Goal: Transaction & Acquisition: Purchase product/service

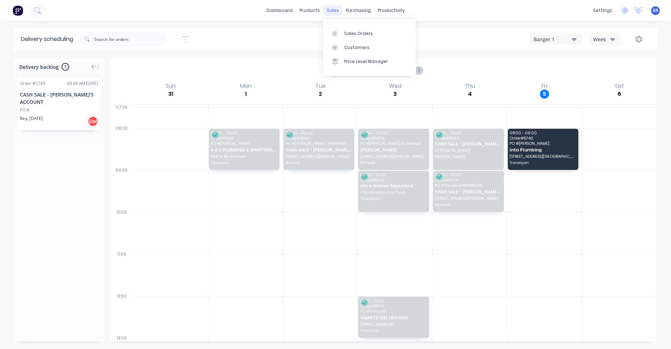
click at [331, 10] on div "sales" at bounding box center [332, 10] width 19 height 10
drag, startPoint x: 250, startPoint y: 9, endPoint x: 309, endPoint y: 20, distance: 60.0
click at [251, 9] on div "dashboard products sales purchasing productivity dashboard products Product Cat…" at bounding box center [335, 10] width 671 height 21
click at [348, 30] on div "Sales Orders" at bounding box center [358, 33] width 29 height 6
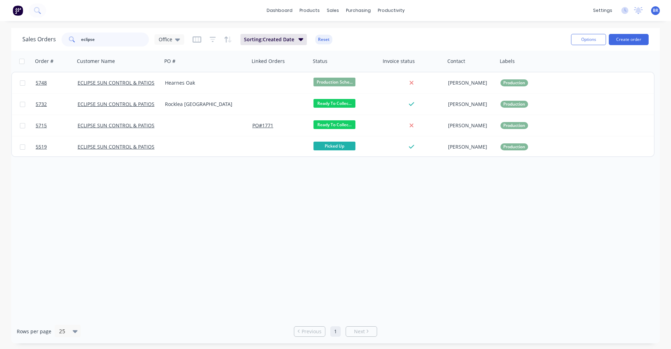
drag, startPoint x: 111, startPoint y: 41, endPoint x: 40, endPoint y: 64, distance: 75.1
click at [12, 26] on div "dashboard products sales purchasing productivity dashboard products Product Cat…" at bounding box center [335, 174] width 671 height 349
click at [639, 38] on button "Create order" at bounding box center [629, 39] width 40 height 11
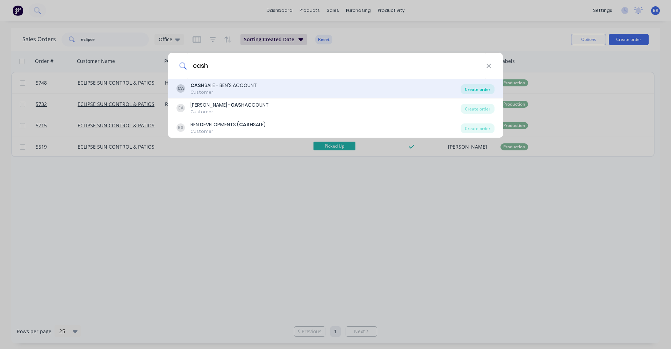
type input "cash"
click at [475, 93] on div "Create order" at bounding box center [478, 89] width 34 height 10
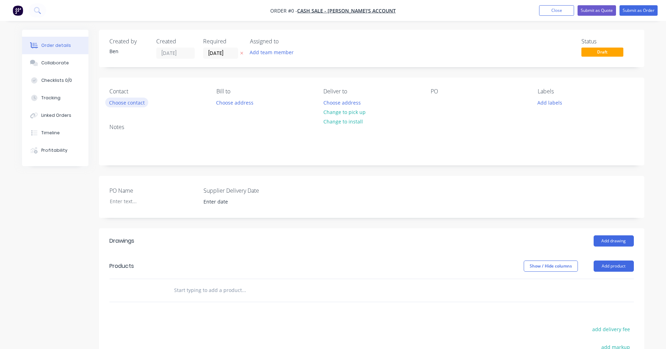
click at [138, 100] on button "Choose contact" at bounding box center [126, 102] width 43 height 9
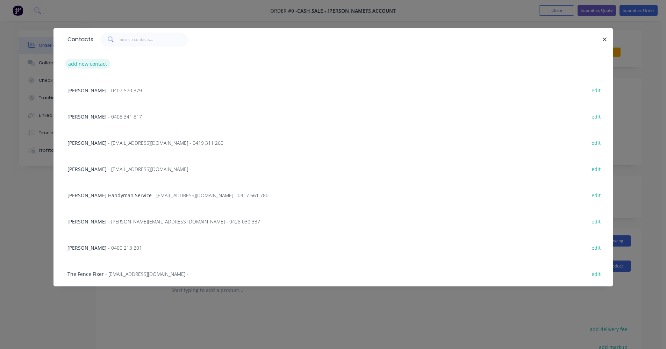
click at [97, 66] on button "add new contact" at bounding box center [88, 63] width 46 height 9
select select "AU"
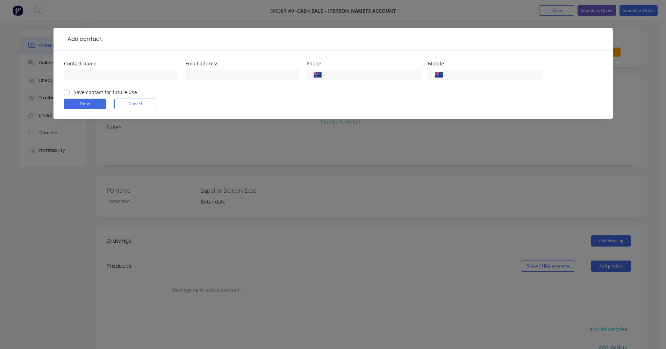
click at [126, 70] on div at bounding box center [121, 78] width 114 height 21
click at [124, 75] on input "text" at bounding box center [121, 75] width 114 height 10
type input "[PERSON_NAME]"
type input "0407 622 756"
drag, startPoint x: 66, startPoint y: 92, endPoint x: 87, endPoint y: 112, distance: 28.4
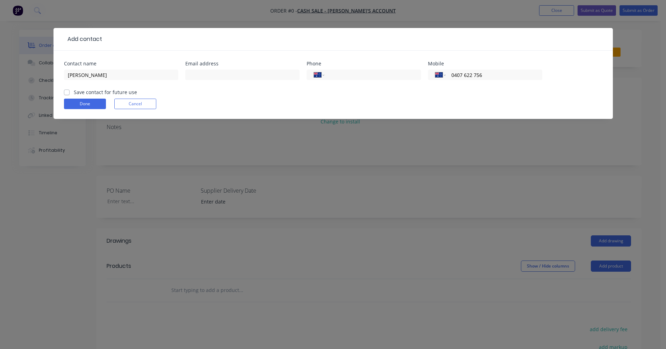
click at [74, 94] on label "Save contact for future use" at bounding box center [105, 91] width 63 height 7
click at [67, 94] on input "Save contact for future use" at bounding box center [67, 91] width 6 height 7
checkbox input "true"
click at [89, 108] on button "Done" at bounding box center [85, 104] width 42 height 10
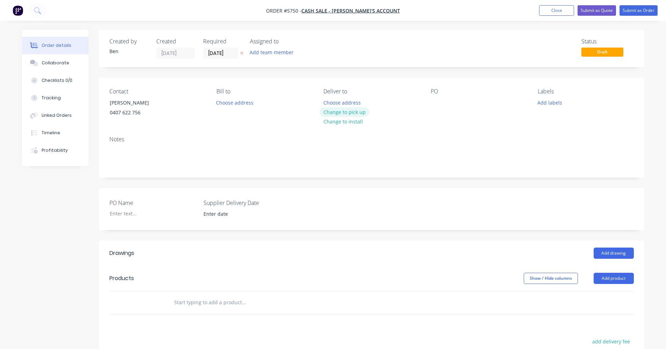
click at [340, 113] on button "Change to pick up" at bounding box center [345, 111] width 50 height 9
click at [441, 102] on div at bounding box center [436, 103] width 11 height 10
click at [553, 103] on button "Add labels" at bounding box center [550, 102] width 32 height 9
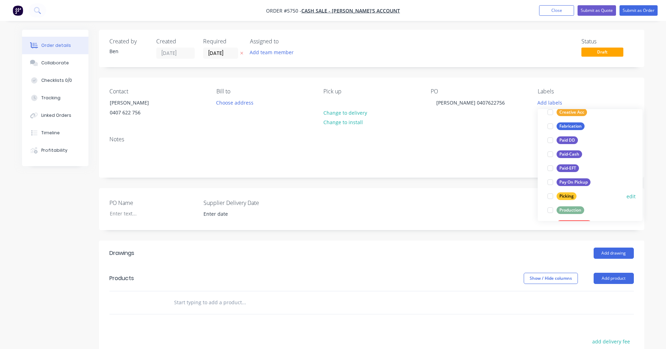
scroll to position [70, 0]
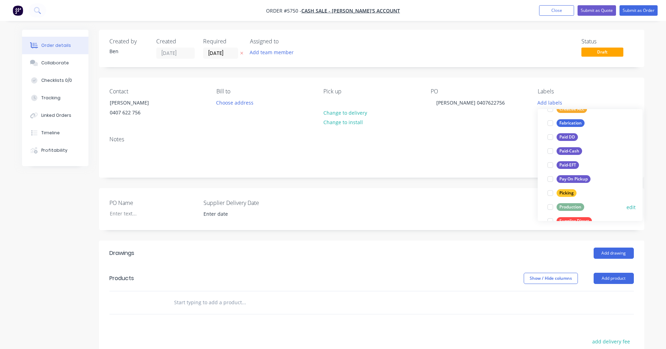
click at [572, 205] on div "Production" at bounding box center [571, 207] width 28 height 8
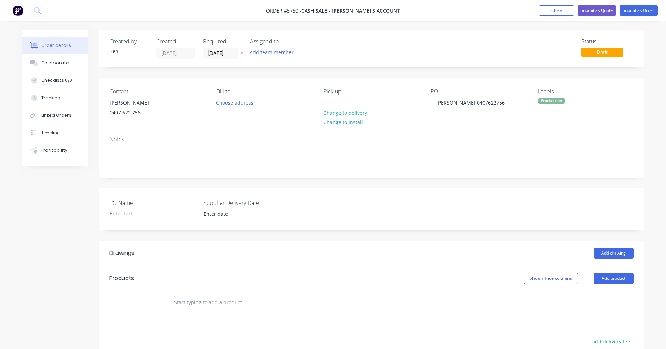
drag, startPoint x: 466, startPoint y: 211, endPoint x: 600, endPoint y: 222, distance: 134.8
click at [479, 210] on div "PO Name Supplier Delivery Date" at bounding box center [372, 209] width 546 height 42
click at [617, 250] on button "Add drawing" at bounding box center [614, 253] width 40 height 11
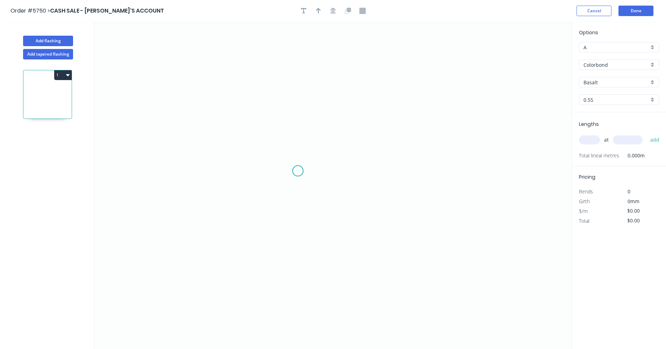
click at [297, 171] on icon "0" at bounding box center [332, 185] width 477 height 327
click at [300, 144] on icon "0" at bounding box center [332, 185] width 477 height 327
drag, startPoint x: 363, startPoint y: 145, endPoint x: 363, endPoint y: 160, distance: 15.0
click at [363, 145] on icon "0 ?" at bounding box center [332, 185] width 477 height 327
click at [363, 173] on icon "0 ? ?" at bounding box center [332, 185] width 477 height 327
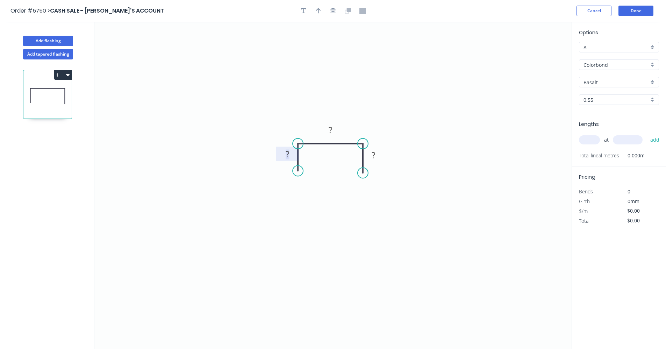
click at [288, 156] on tspan "?" at bounding box center [287, 154] width 3 height 12
type input "$7.76"
click at [298, 175] on circle at bounding box center [298, 175] width 10 height 10
click at [364, 175] on circle at bounding box center [363, 175] width 10 height 10
click at [645, 84] on input "Basalt" at bounding box center [616, 82] width 65 height 7
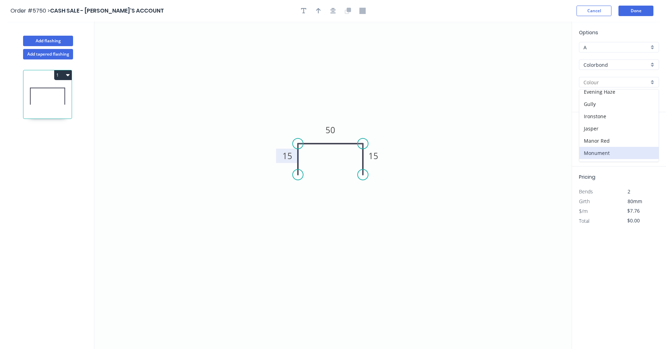
scroll to position [105, 0]
click at [605, 150] on div "Night Sky" at bounding box center [618, 150] width 79 height 12
type input "Night Sky"
click at [587, 141] on input "text" at bounding box center [589, 139] width 21 height 9
type input "2"
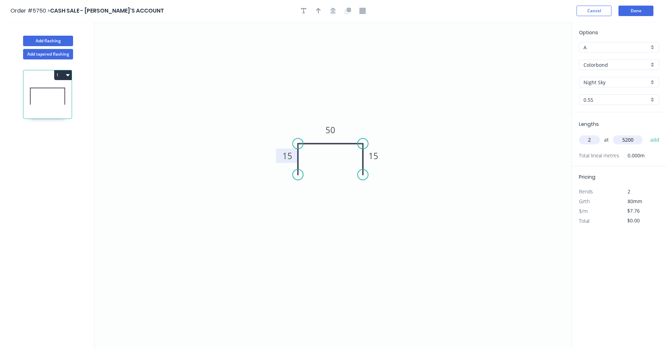
type input "5200"
click at [647, 134] on button "add" at bounding box center [655, 140] width 16 height 12
type input "3"
type input "$80.70"
type input "2"
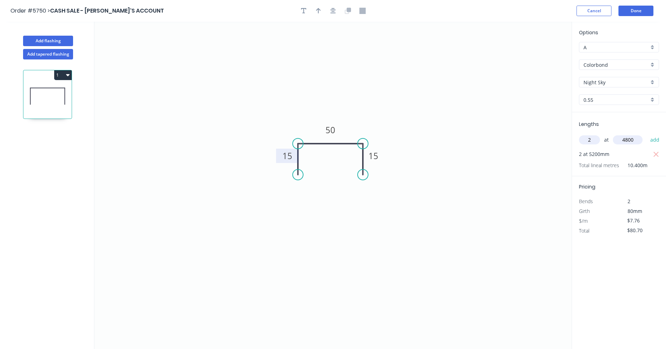
type input "4800"
click at [647, 134] on button "add" at bounding box center [655, 140] width 16 height 12
type input "$155.20"
click at [637, 13] on button "Done" at bounding box center [636, 11] width 35 height 10
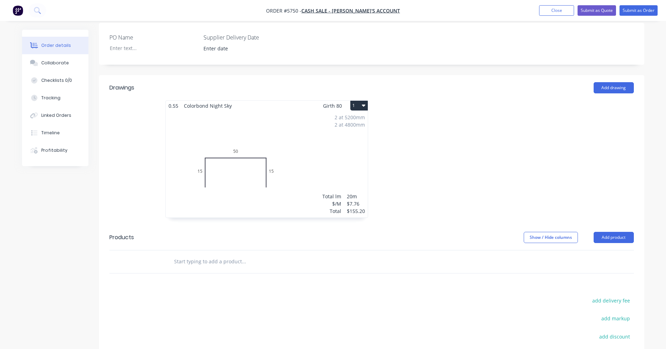
scroll to position [268, 0]
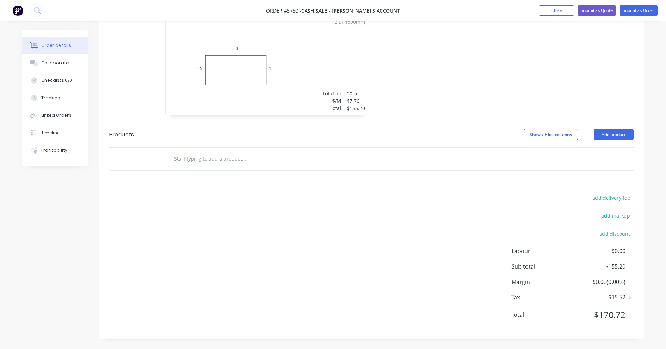
click at [335, 79] on div "2 at 5200mm 2 at 4800mm Total lm $/M Total 20m $7.76 $155.20" at bounding box center [267, 61] width 202 height 107
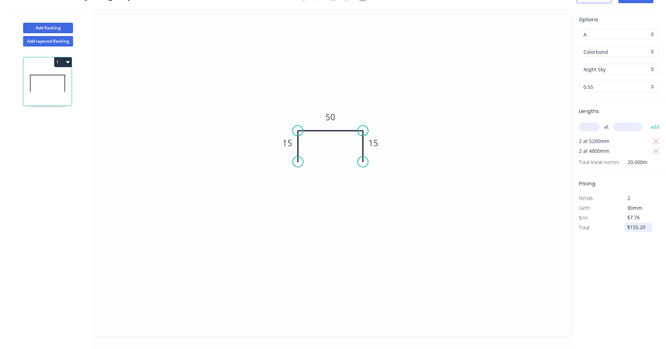
click at [641, 228] on input "$155.20" at bounding box center [639, 227] width 24 height 10
drag, startPoint x: 645, startPoint y: 228, endPoint x: 609, endPoint y: 222, distance: 36.7
click at [614, 225] on div "Total $155.20" at bounding box center [619, 228] width 91 height 10
type input "$154.55"
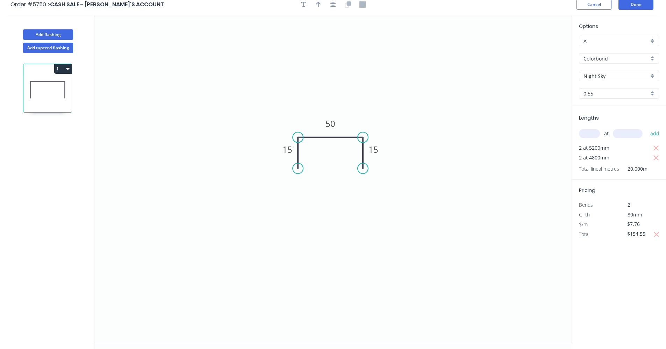
scroll to position [0, 0]
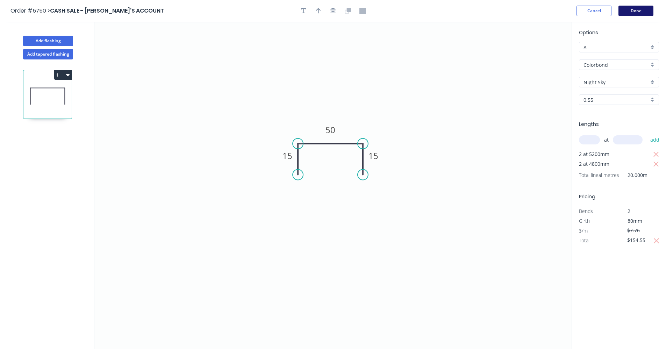
click at [634, 12] on button "Done" at bounding box center [636, 11] width 35 height 10
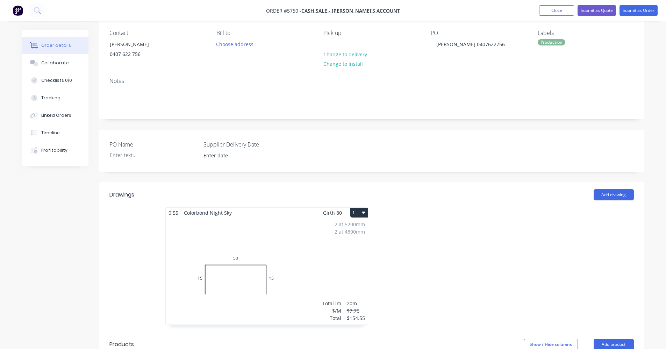
click at [351, 276] on div "2 at 5200mm 2 at 4800mm Total lm $/M Total 20m $7.76 $154.55" at bounding box center [267, 271] width 202 height 107
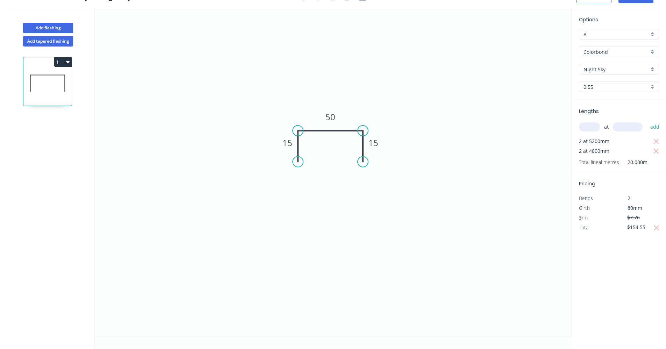
scroll to position [13, 0]
click at [645, 228] on input "$154.55" at bounding box center [639, 227] width 24 height 10
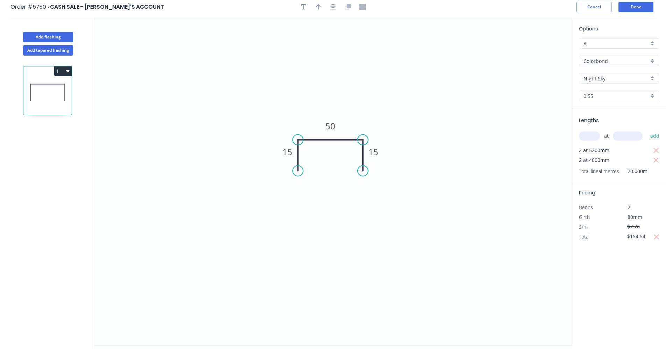
scroll to position [0, 0]
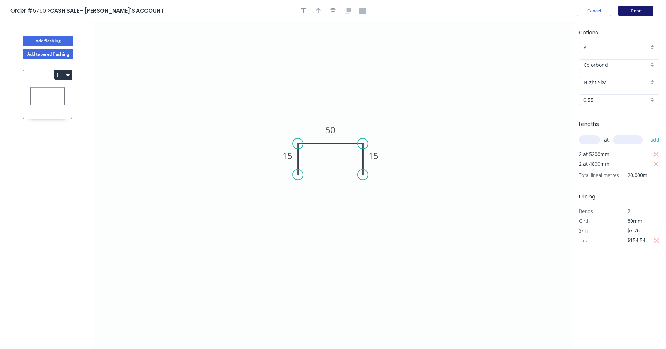
type input "$154.54"
click at [637, 14] on button "Done" at bounding box center [636, 11] width 35 height 10
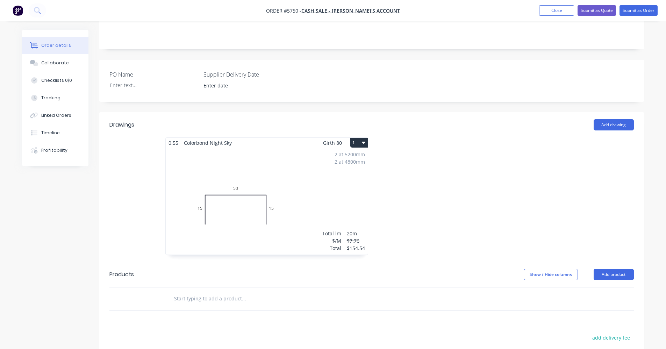
click at [328, 210] on div "2 at 5200mm 2 at 4800mm Total lm $/M Total 20m $7.76 $154.54" at bounding box center [267, 201] width 202 height 107
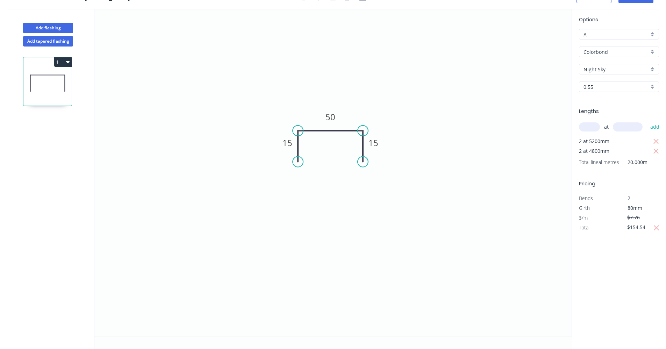
scroll to position [13, 0]
click at [645, 227] on input "$154.54" at bounding box center [639, 227] width 24 height 10
drag, startPoint x: 640, startPoint y: 225, endPoint x: 598, endPoint y: 225, distance: 42.0
click at [598, 225] on div "Total $0.00" at bounding box center [619, 228] width 91 height 10
type input "$154.54"
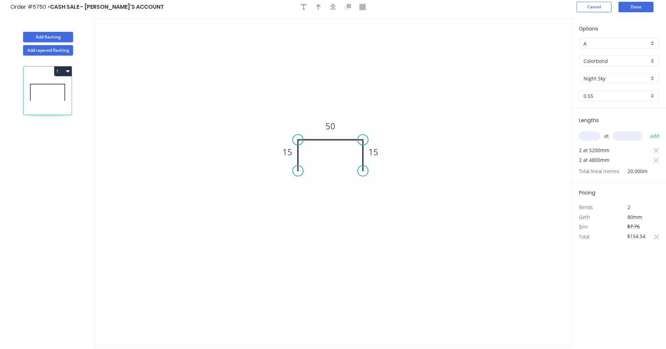
scroll to position [0, 0]
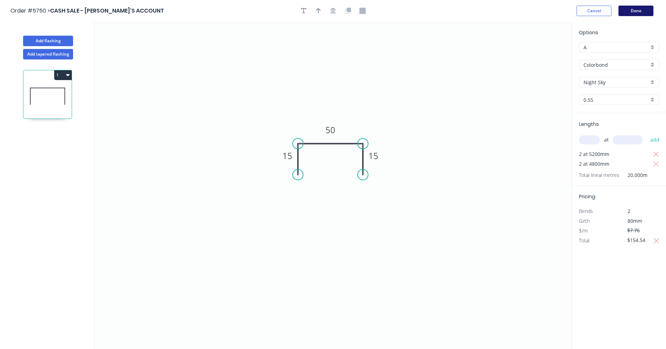
click at [640, 12] on button "Done" at bounding box center [636, 11] width 35 height 10
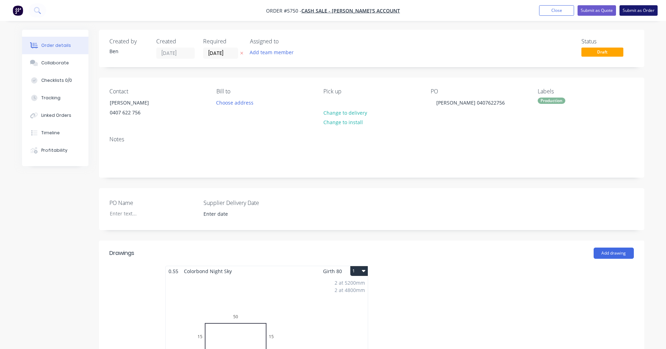
click at [632, 9] on button "Submit as Order" at bounding box center [639, 10] width 38 height 10
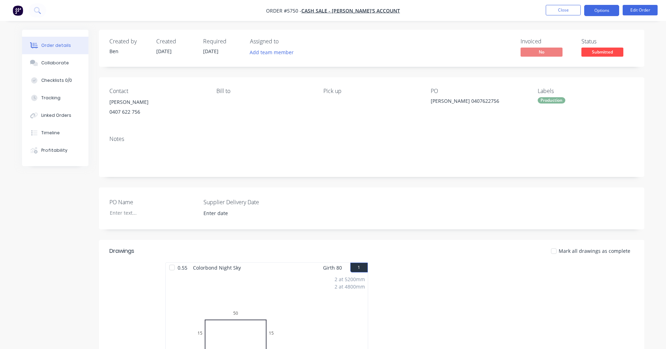
click at [606, 10] on button "Options" at bounding box center [601, 10] width 35 height 11
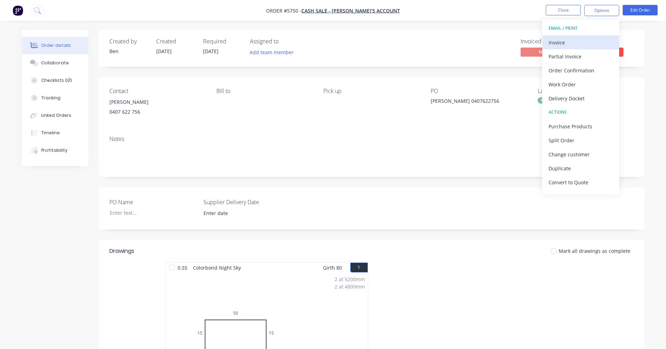
click at [562, 45] on div "Invoice" at bounding box center [581, 42] width 64 height 10
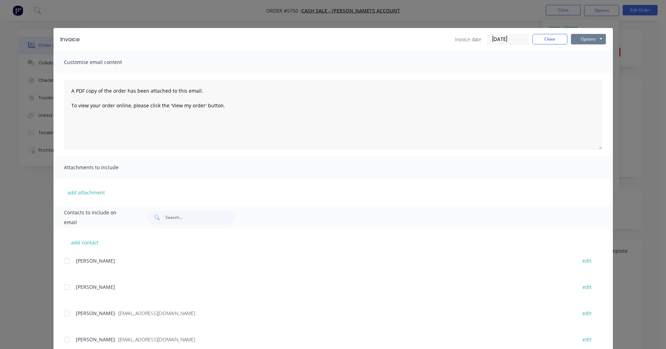
click at [591, 43] on button "Options" at bounding box center [588, 39] width 35 height 10
click at [590, 64] on button "Print" at bounding box center [593, 63] width 45 height 12
drag, startPoint x: 548, startPoint y: 37, endPoint x: 556, endPoint y: 56, distance: 20.6
click at [548, 37] on button "Close" at bounding box center [550, 39] width 35 height 10
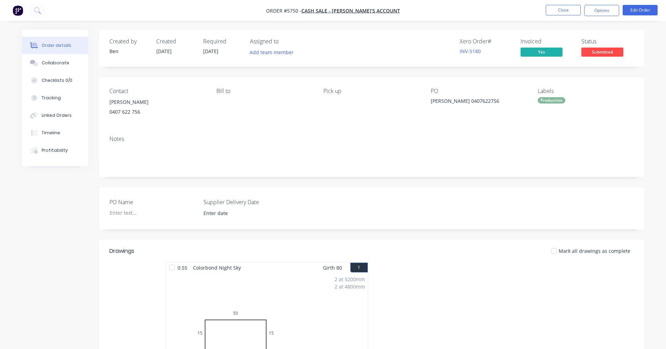
click at [547, 103] on div "Production" at bounding box center [552, 100] width 28 height 6
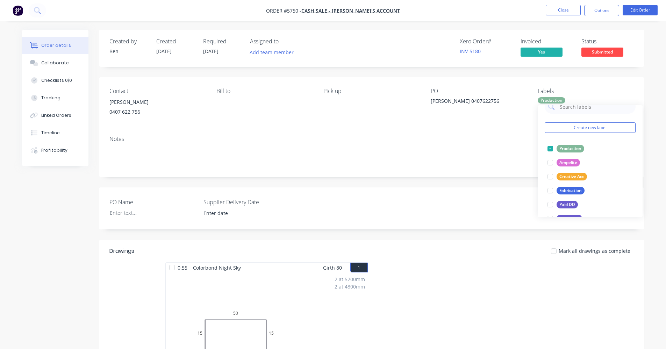
scroll to position [35, 0]
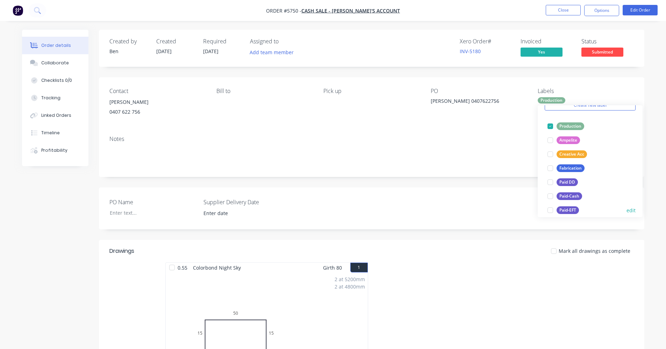
click at [573, 208] on div "Paid-EFT" at bounding box center [568, 210] width 22 height 8
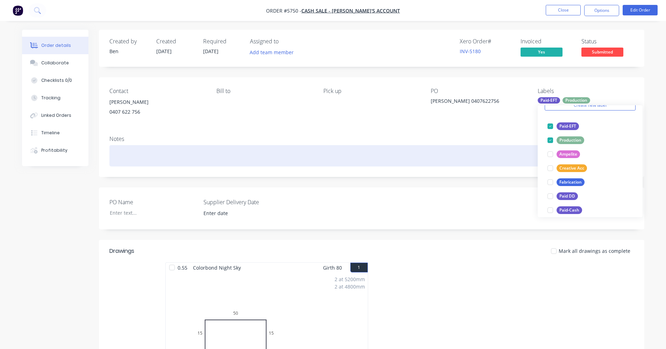
drag, startPoint x: 451, startPoint y: 166, endPoint x: 443, endPoint y: 167, distance: 7.5
click at [449, 165] on div at bounding box center [371, 155] width 525 height 21
